Goal: Obtain resource: Download file/media

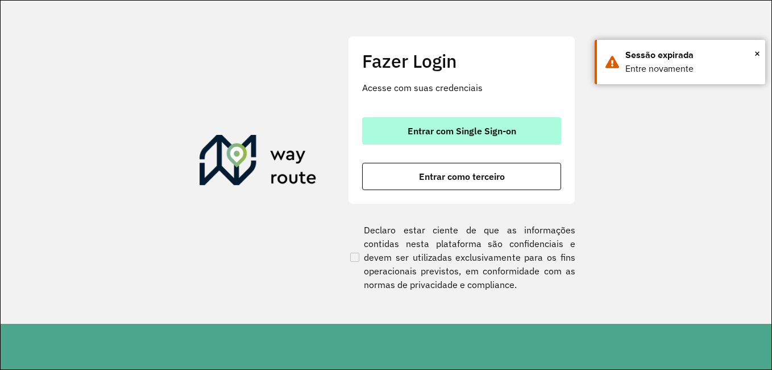
click at [478, 130] on span "Entrar com Single Sign-on" at bounding box center [462, 130] width 109 height 9
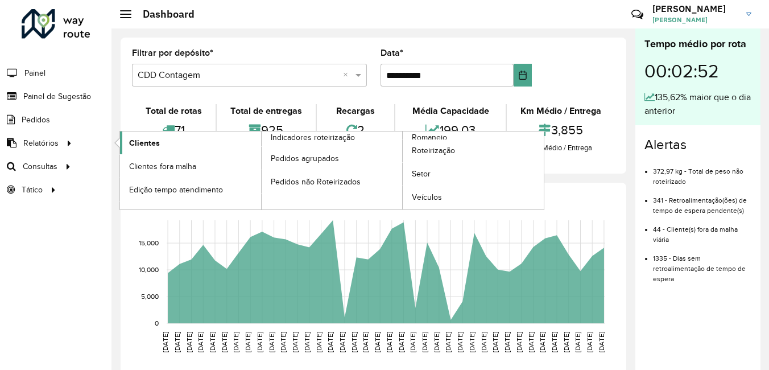
click at [149, 141] on span "Clientes" at bounding box center [144, 143] width 31 height 12
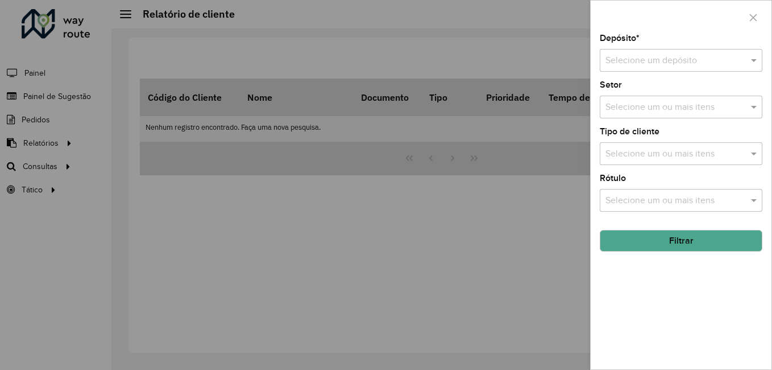
click at [637, 67] on input "text" at bounding box center [670, 61] width 129 height 14
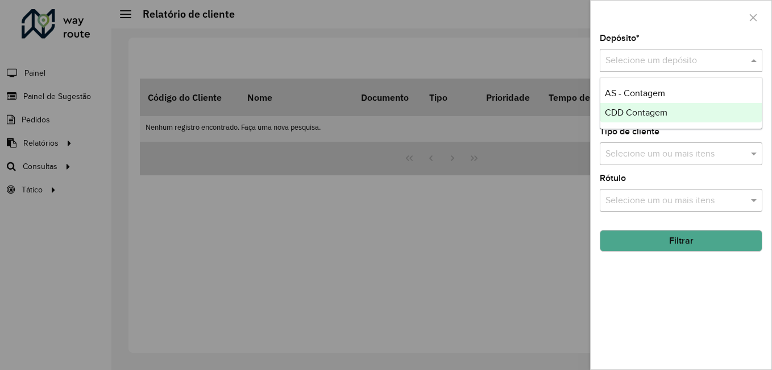
click at [645, 111] on span "CDD Contagem" at bounding box center [636, 112] width 63 height 10
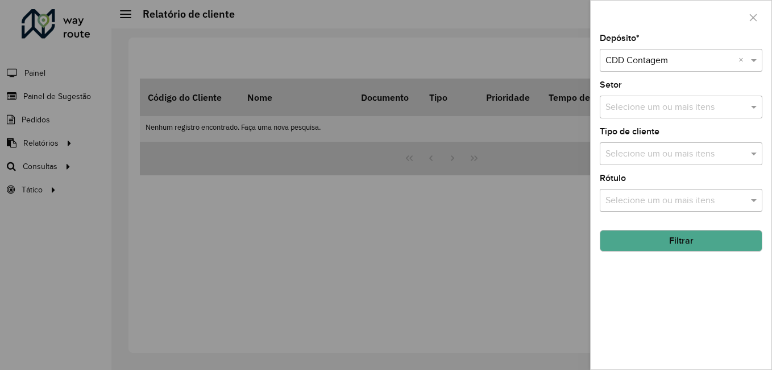
click at [665, 245] on button "Filtrar" at bounding box center [681, 241] width 163 height 22
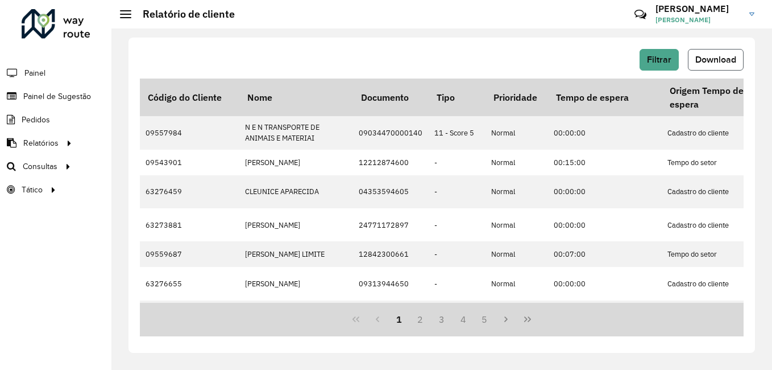
click at [734, 63] on span "Download" at bounding box center [715, 60] width 41 height 10
click at [309, 38] on div "Filtrar Download Código do Cliente Nome Documento Tipo Prioridade Tempo de espe…" at bounding box center [442, 195] width 627 height 315
